Goal: Transaction & Acquisition: Purchase product/service

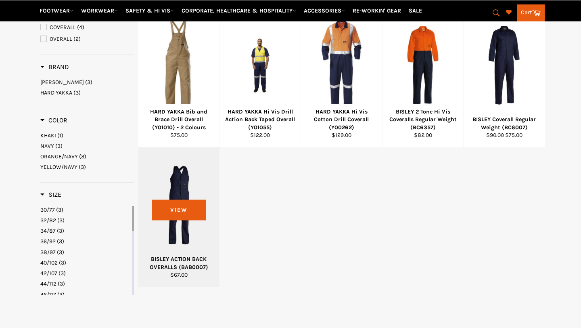
scroll to position [167, 0]
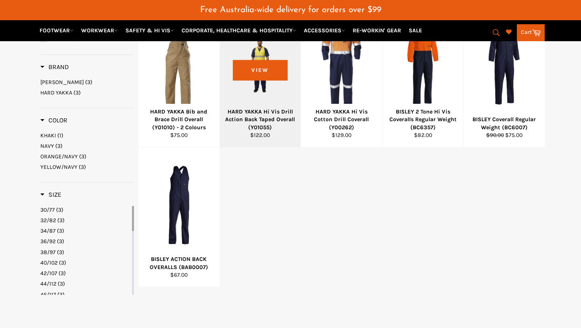
click at [265, 108] on div "HARD YAKKA Hi Vis Drill Action Back Taped Overall (Y01055)" at bounding box center [260, 119] width 71 height 23
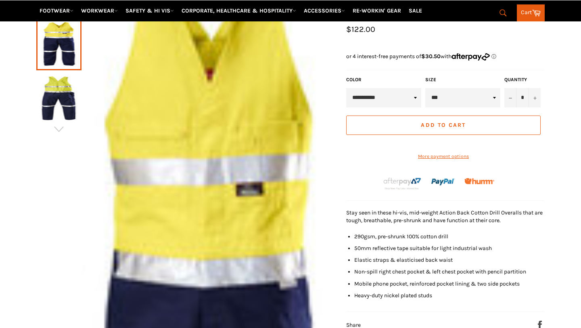
scroll to position [175, 0]
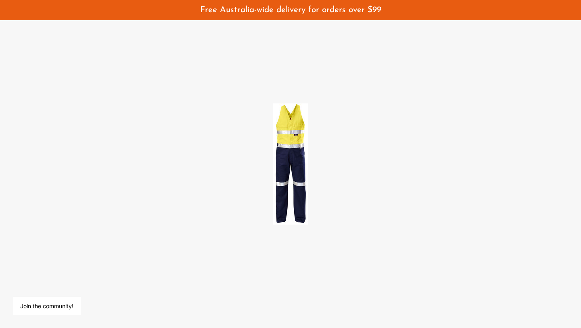
click at [497, 89] on div at bounding box center [290, 164] width 581 height 328
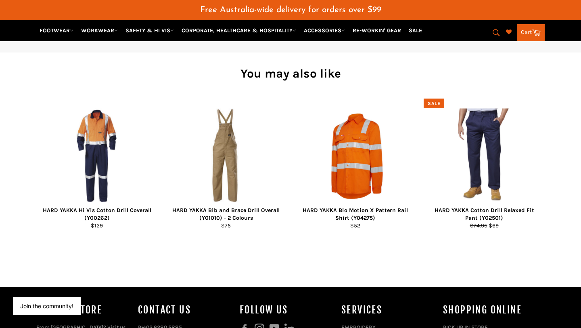
scroll to position [1282, 0]
